Goal: Task Accomplishment & Management: Use online tool/utility

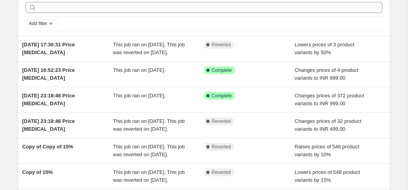
scroll to position [36, 0]
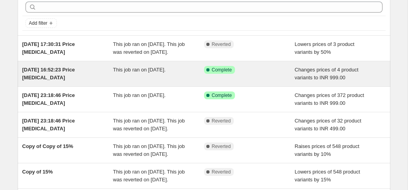
click at [95, 82] on div "[DATE] 16:52:23 Price [MEDICAL_DATA]" at bounding box center [67, 74] width 91 height 16
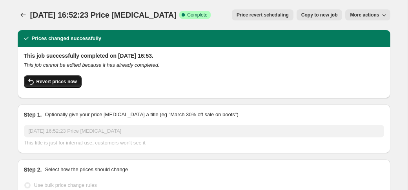
click at [40, 85] on button "Revert prices now" at bounding box center [53, 81] width 58 height 13
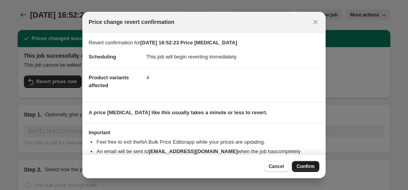
click at [303, 167] on span "Confirm" at bounding box center [306, 166] width 18 height 6
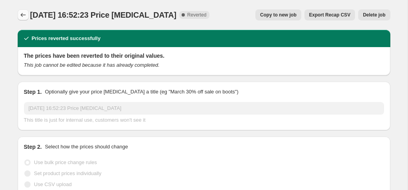
click at [24, 18] on icon "Price change jobs" at bounding box center [23, 15] width 8 height 8
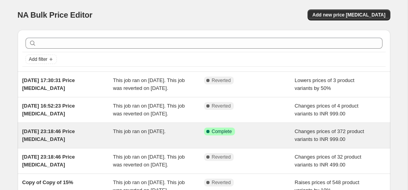
click at [108, 143] on div "23 Jul 2025, 23:18:46 Price change job" at bounding box center [67, 136] width 91 height 16
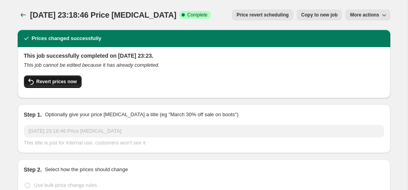
click at [64, 83] on span "Revert prices now" at bounding box center [56, 81] width 40 height 6
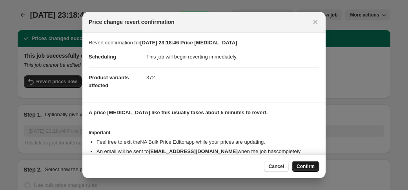
click at [300, 167] on span "Confirm" at bounding box center [306, 166] width 18 height 6
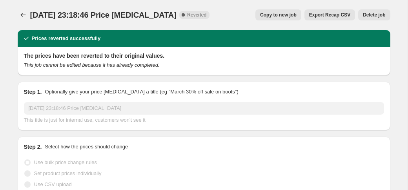
click at [277, 12] on span "Copy to new job" at bounding box center [278, 15] width 36 height 6
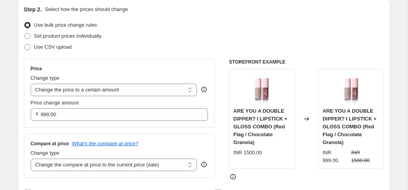
scroll to position [87, 0]
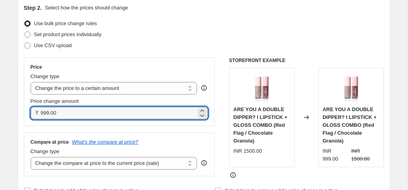
drag, startPoint x: 50, startPoint y: 113, endPoint x: 36, endPoint y: 112, distance: 14.5
click at [36, 112] on div "₹ 999.00" at bounding box center [120, 113] width 178 height 13
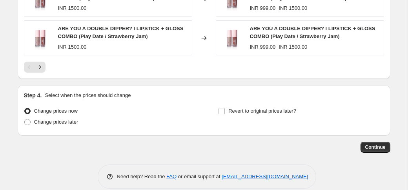
scroll to position [561, 0]
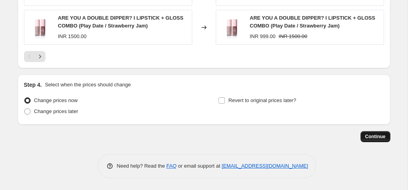
type input "690.00"
click at [370, 137] on span "Continue" at bounding box center [375, 136] width 20 height 6
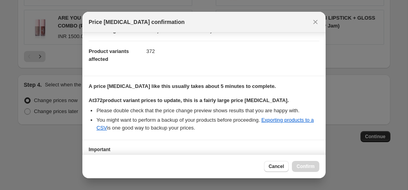
scroll to position [135, 0]
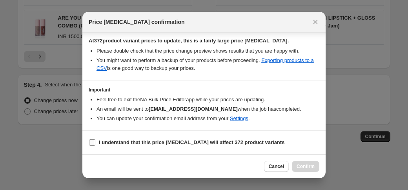
click at [93, 142] on input "I understand that this price change job will affect 372 product variants" at bounding box center [92, 142] width 6 height 6
checkbox input "true"
click at [297, 165] on span "Confirm" at bounding box center [306, 166] width 18 height 6
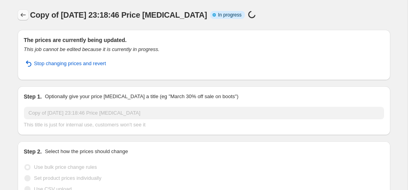
click at [22, 14] on icon "Price change jobs" at bounding box center [22, 15] width 5 height 4
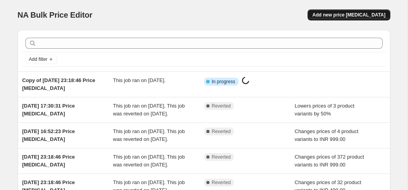
click at [354, 13] on span "Add new price change job" at bounding box center [348, 15] width 73 height 6
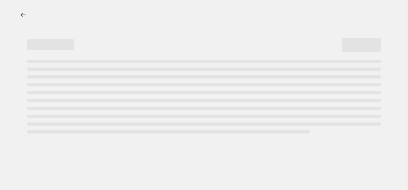
select select "percentage"
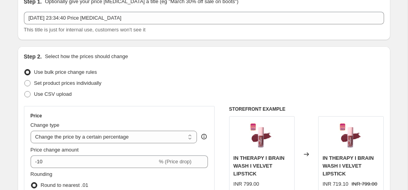
scroll to position [53, 0]
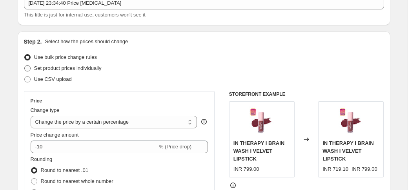
click at [29, 67] on span at bounding box center [27, 68] width 6 height 6
click at [25, 66] on input "Set product prices individually" at bounding box center [24, 65] width 0 height 0
radio input "true"
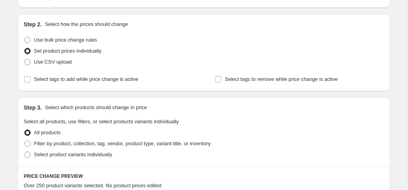
scroll to position [65, 0]
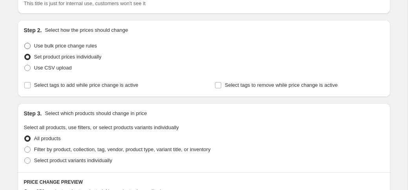
click at [33, 42] on label "Use bulk price change rules" at bounding box center [60, 45] width 73 height 11
click at [25, 43] on input "Use bulk price change rules" at bounding box center [24, 43] width 0 height 0
radio input "true"
select select "percentage"
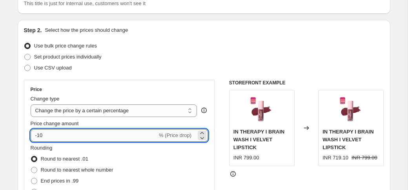
click at [48, 134] on input "-10" at bounding box center [94, 135] width 127 height 13
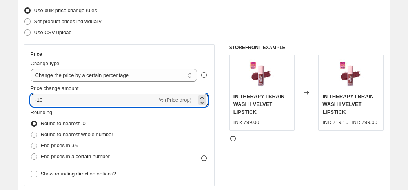
scroll to position [116, 0]
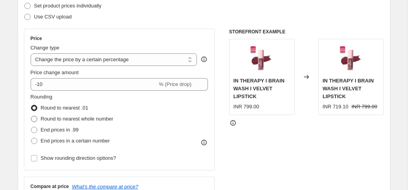
click at [55, 120] on span "Round to nearest whole number" at bounding box center [77, 119] width 73 height 6
click at [31, 116] on input "Round to nearest whole number" at bounding box center [31, 116] width 0 height 0
radio input "true"
click at [48, 140] on span "End prices in a certain number" at bounding box center [75, 141] width 69 height 6
click at [31, 138] on input "End prices in a certain number" at bounding box center [31, 138] width 0 height 0
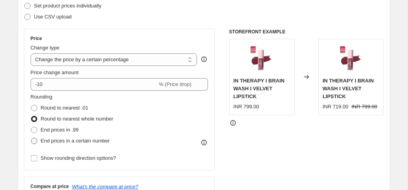
radio input "true"
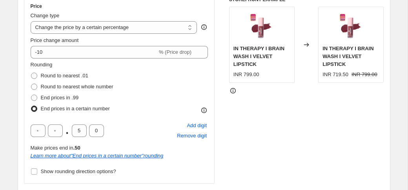
scroll to position [0, 0]
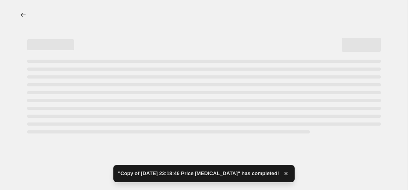
select select "percentage"
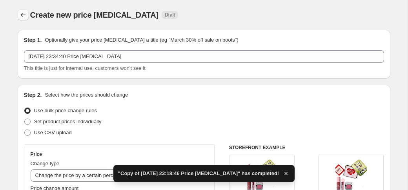
click at [22, 14] on icon "Price change jobs" at bounding box center [23, 15] width 8 height 8
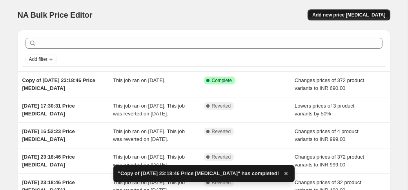
click at [351, 14] on span "Add new price change job" at bounding box center [348, 15] width 73 height 6
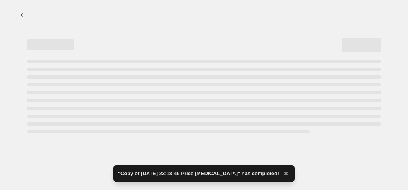
select select "percentage"
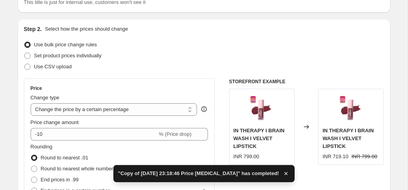
scroll to position [68, 0]
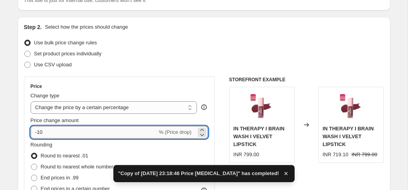
click at [64, 131] on input "-10" at bounding box center [94, 132] width 127 height 13
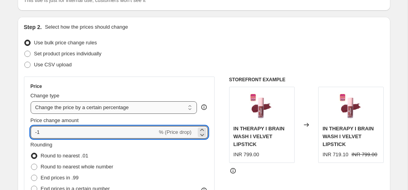
type input "-1"
click at [83, 105] on select "Change the price to a certain amount Change the price by a certain amount Chang…" at bounding box center [114, 107] width 167 height 13
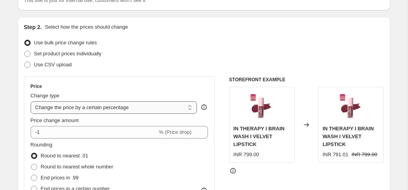
select select "by"
type input "-10.00"
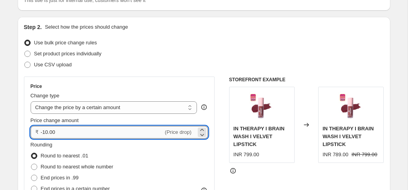
click at [73, 130] on input "-10.00" at bounding box center [102, 132] width 123 height 13
drag, startPoint x: 66, startPoint y: 131, endPoint x: 29, endPoint y: 130, distance: 36.5
click at [29, 131] on div "Price Change type Change the price to a certain amount Change the price by a ce…" at bounding box center [119, 148] width 191 height 142
click at [76, 110] on select "Change the price to a certain amount Change the price by a certain amount Chang…" at bounding box center [114, 107] width 167 height 13
click at [68, 132] on input "0.00" at bounding box center [119, 132] width 156 height 13
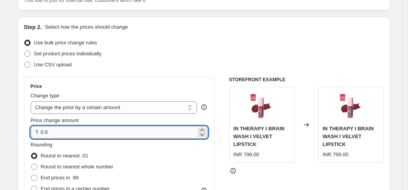
type input "0"
click at [127, 160] on div "Rounding Round to nearest .01 Round to nearest whole number End prices in .99 E…" at bounding box center [120, 167] width 178 height 53
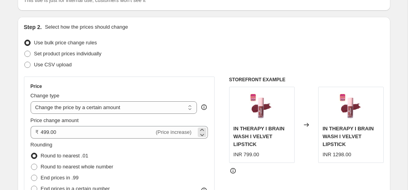
click at [39, 132] on div "₹ 499.00 (Price increase)" at bounding box center [120, 132] width 178 height 13
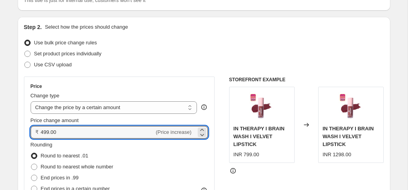
click at [40, 131] on div "₹ 499.00 (Price increase)" at bounding box center [120, 132] width 178 height 13
click at [40, 132] on div "₹ 499.00 (Price increase)" at bounding box center [120, 132] width 178 height 13
click at [41, 132] on input "499.00" at bounding box center [98, 132] width 114 height 13
type input "-499.00"
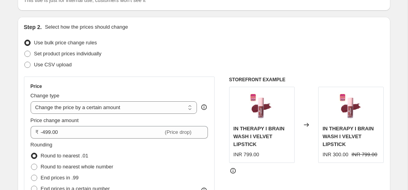
click at [154, 178] on div "Rounding Round to nearest .01 Round to nearest whole number End prices in .99 E…" at bounding box center [120, 167] width 178 height 53
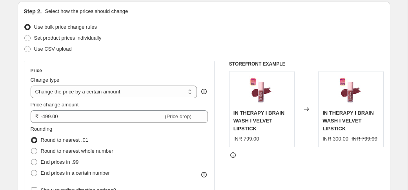
scroll to position [82, 0]
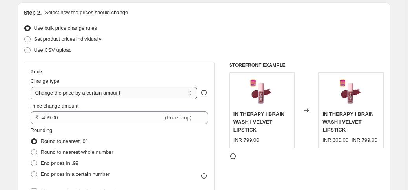
click at [121, 96] on select "Change the price to a certain amount Change the price by a certain amount Chang…" at bounding box center [114, 93] width 167 height 13
select select "to"
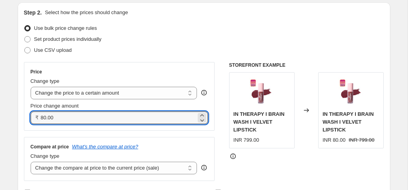
drag, startPoint x: 88, startPoint y: 119, endPoint x: -7, endPoint y: 113, distance: 95.1
click at [0, 108] on html "Home Settings Plans Skip to content Create new price change job. This page is r…" at bounding box center [204, 13] width 408 height 190
type input "499.00"
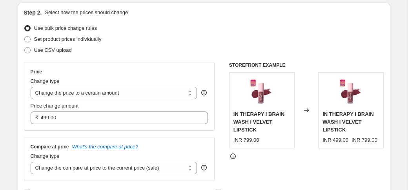
click at [202, 148] on div "Compare at price What's the compare at price?" at bounding box center [120, 147] width 178 height 6
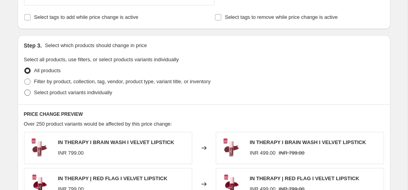
scroll to position [259, 0]
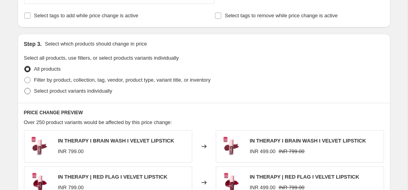
click at [32, 92] on label "Select product variants individually" at bounding box center [68, 91] width 88 height 11
click at [25, 88] on input "Select product variants individually" at bounding box center [24, 88] width 0 height 0
radio input "true"
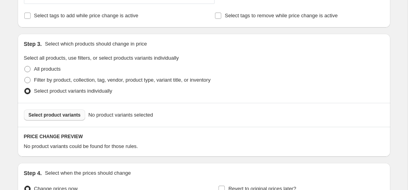
click at [42, 113] on span "Select product variants" at bounding box center [55, 115] width 52 height 6
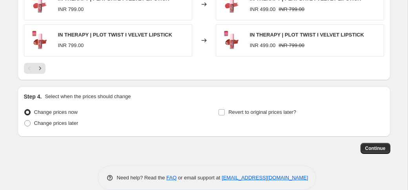
scroll to position [545, 0]
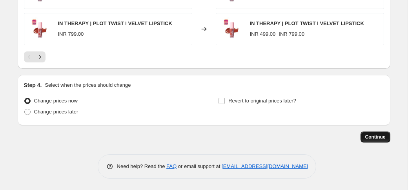
click at [367, 136] on span "Continue" at bounding box center [375, 137] width 20 height 6
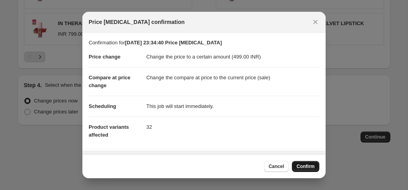
click at [308, 170] on button "Confirm" at bounding box center [305, 166] width 27 height 11
